Goal: Transaction & Acquisition: Obtain resource

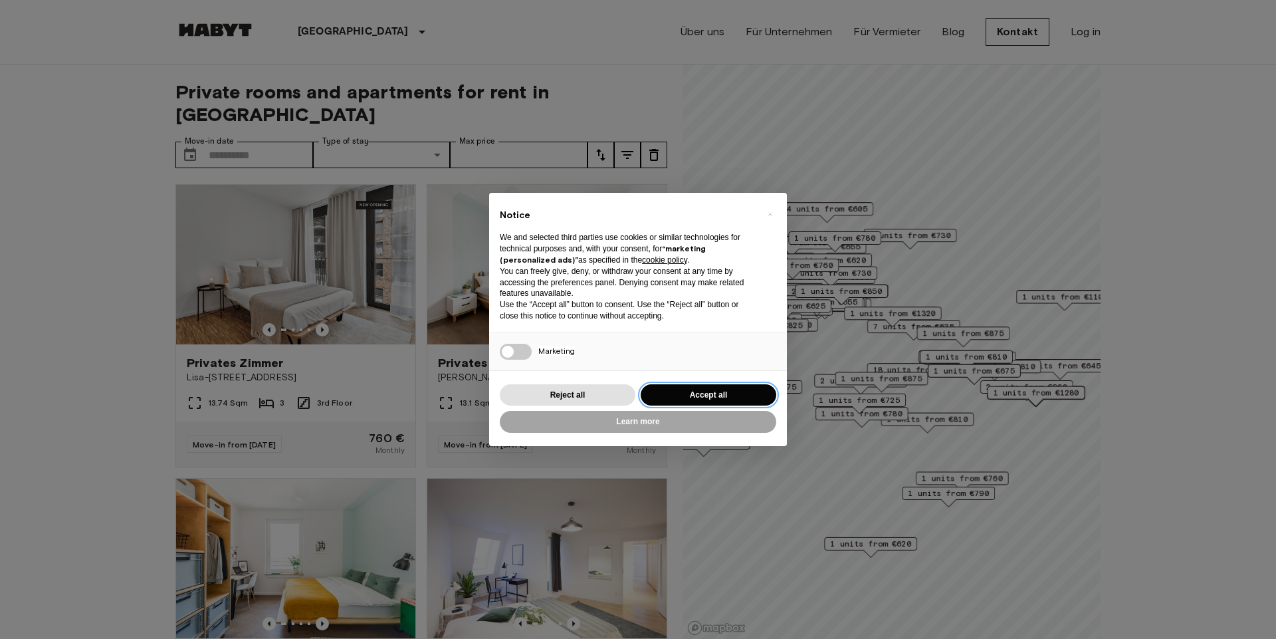
click at [692, 394] on button "Accept all" at bounding box center [709, 395] width 136 height 22
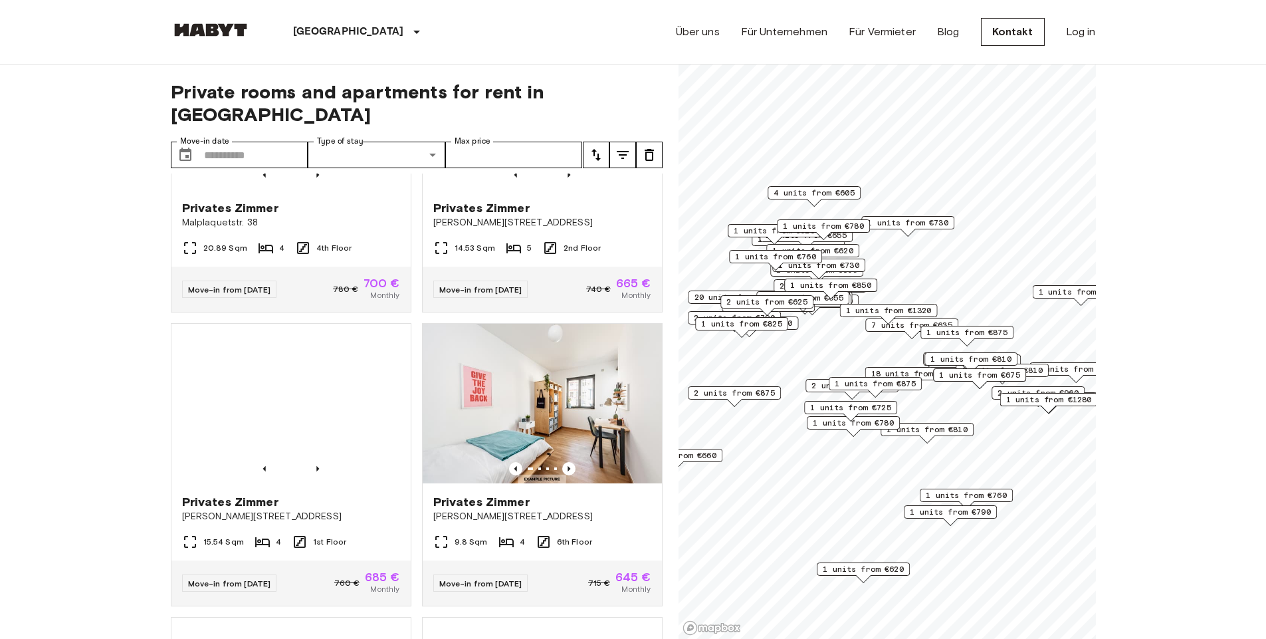
scroll to position [2553, 0]
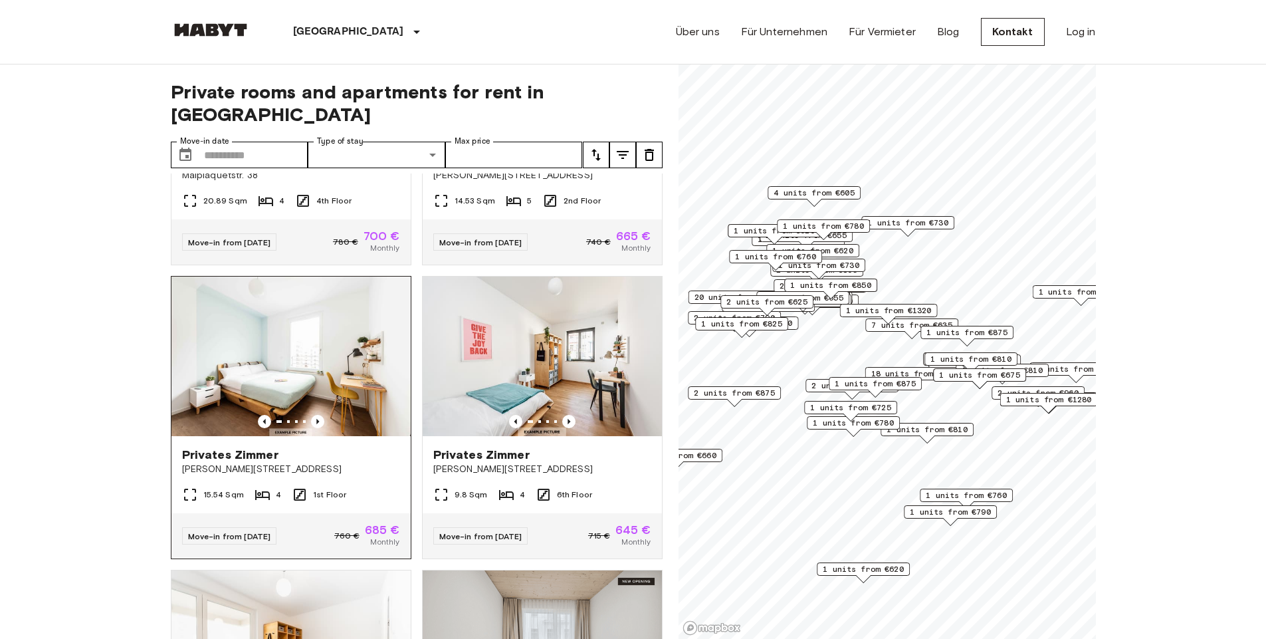
click at [338, 436] on img at bounding box center [291, 357] width 239 height 160
click at [340, 436] on img at bounding box center [293, 357] width 239 height 160
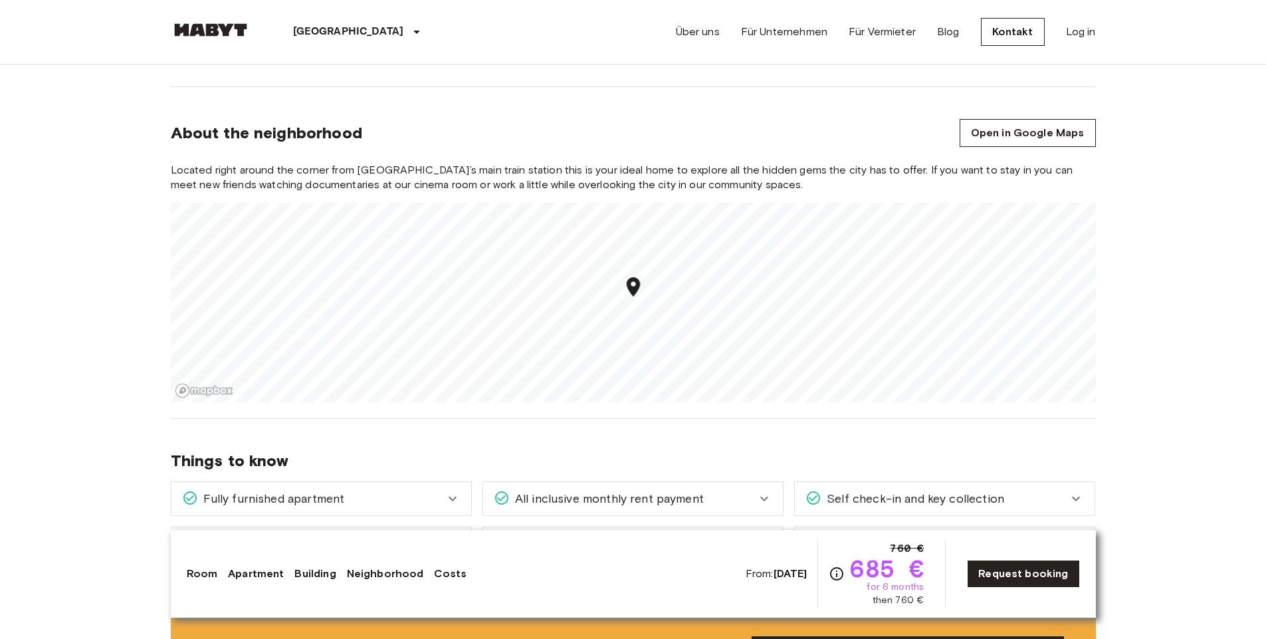
scroll to position [1356, 0]
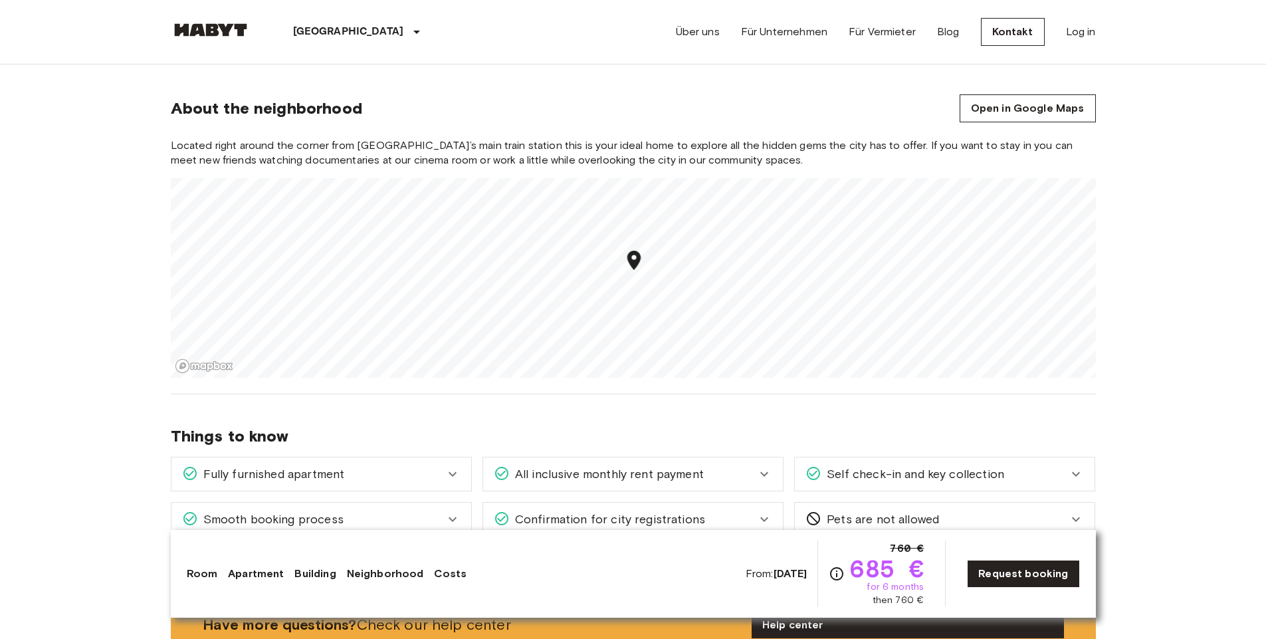
click at [174, 450] on div "Fully furnished apartment All you need to do is pack your clothes and move into…" at bounding box center [316, 468] width 312 height 45
drag, startPoint x: 165, startPoint y: 429, endPoint x: 115, endPoint y: 419, distance: 50.8
